Goal: Find specific page/section: Find specific page/section

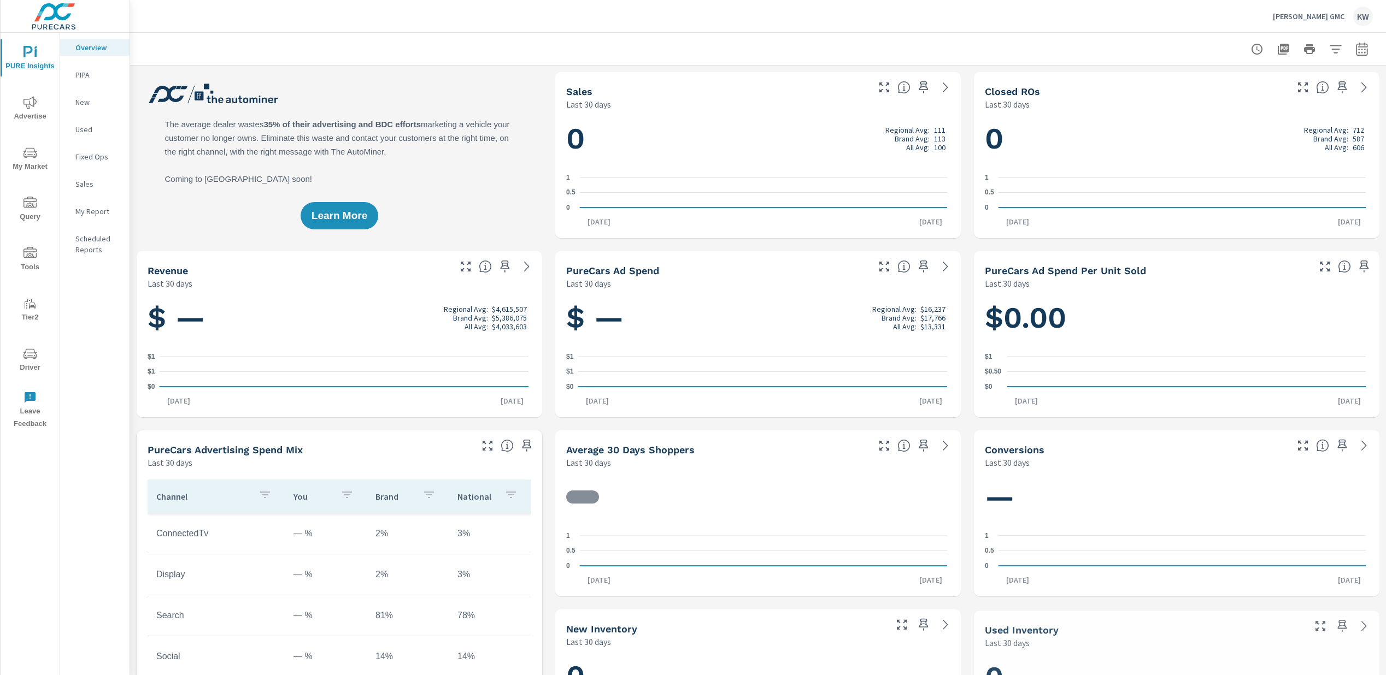
scroll to position [1, 0]
click at [29, 365] on span "Driver" at bounding box center [30, 361] width 52 height 27
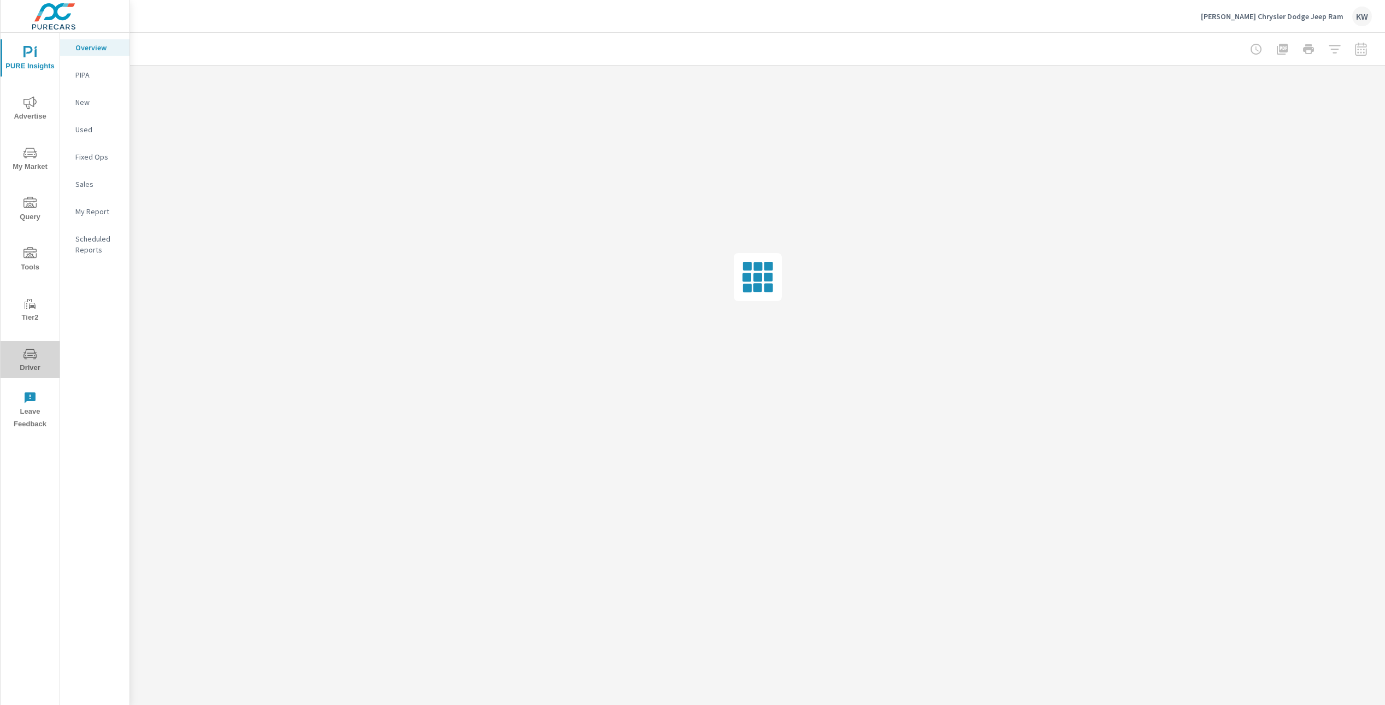
click at [32, 359] on icon "nav menu" at bounding box center [29, 354] width 13 height 13
click at [28, 366] on span "Driver" at bounding box center [30, 361] width 52 height 27
click at [33, 364] on span "Driver" at bounding box center [30, 361] width 52 height 27
click at [30, 420] on span "Driver" at bounding box center [30, 411] width 52 height 27
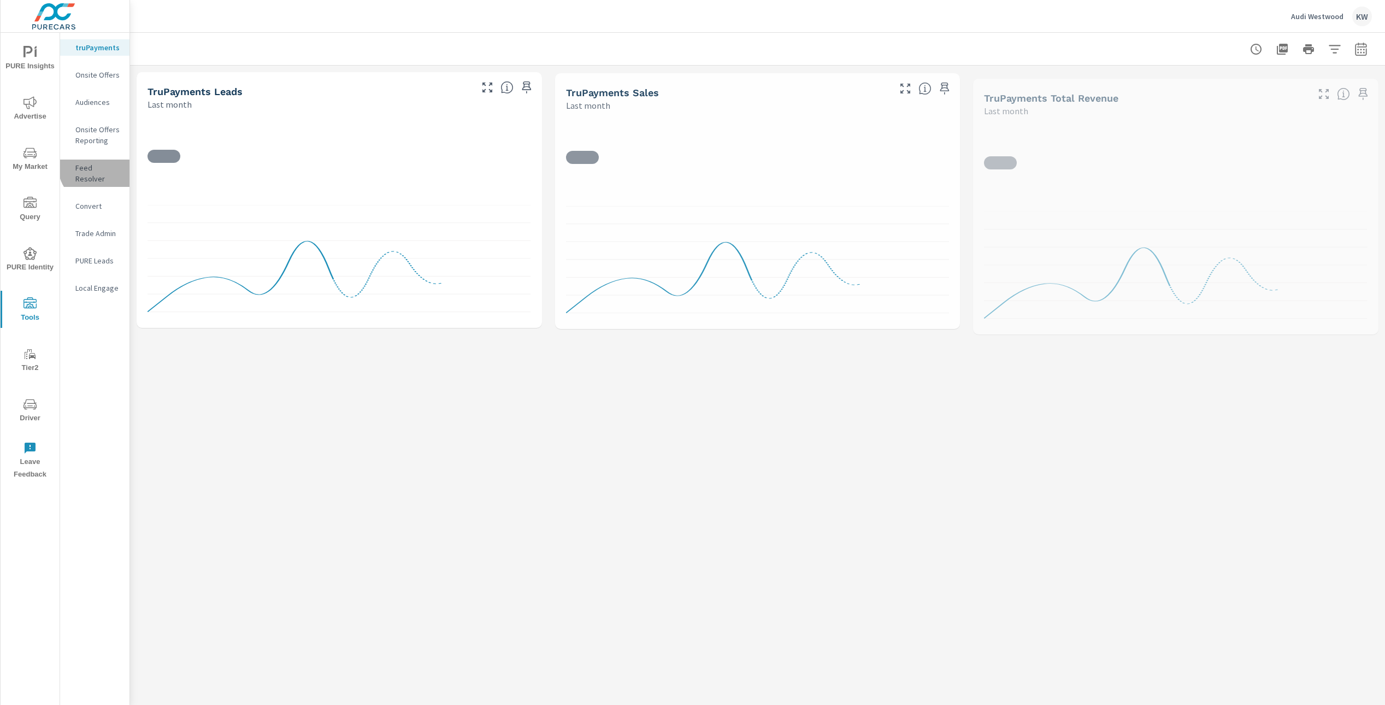
click at [101, 165] on p "Feed Resolver" at bounding box center [97, 173] width 45 height 22
